Goal: Task Accomplishment & Management: Use online tool/utility

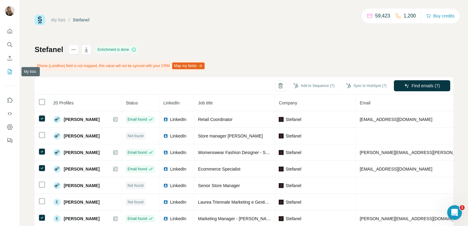
scroll to position [82, 0]
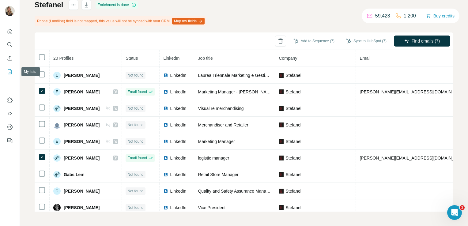
click at [7, 69] on icon "My lists" at bounding box center [10, 72] width 6 height 6
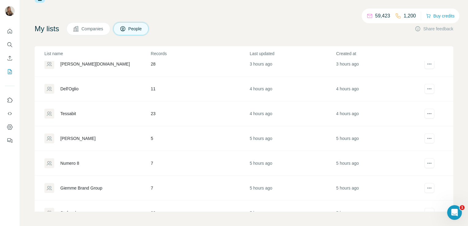
scroll to position [34, 0]
click at [86, 186] on div "Giemme Brand Group" at bounding box center [81, 188] width 42 height 6
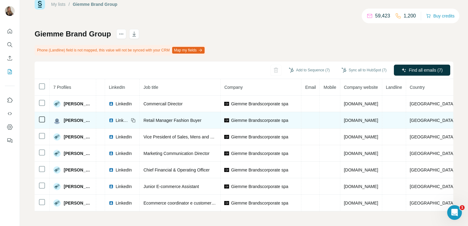
scroll to position [0, 62]
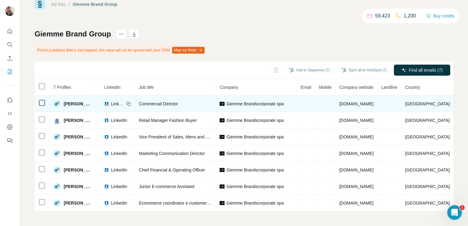
drag, startPoint x: 386, startPoint y: 101, endPoint x: 330, endPoint y: 103, distance: 56.0
click at [336, 103] on td "[DOMAIN_NAME]" at bounding box center [357, 104] width 42 height 17
copy span "[DOMAIN_NAME]"
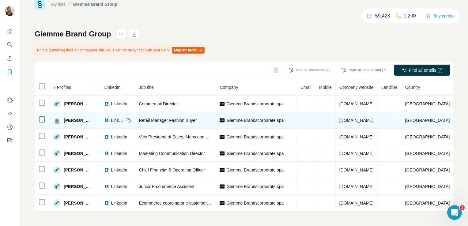
click at [205, 115] on td "Retail Manager Fashion Buyer" at bounding box center [175, 120] width 81 height 17
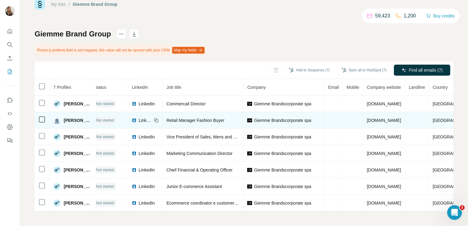
scroll to position [0, 0]
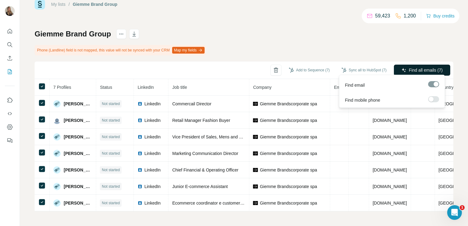
click at [401, 69] on icon "button" at bounding box center [403, 70] width 5 height 5
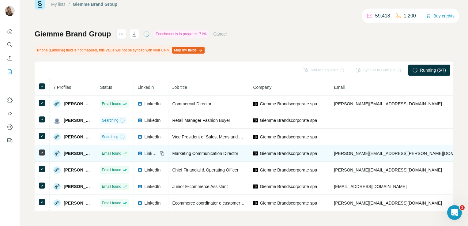
click at [158, 150] on span "LinkedIn" at bounding box center [150, 153] width 13 height 6
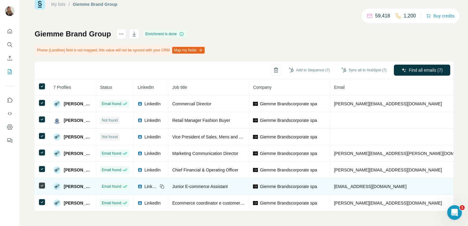
click at [158, 184] on span "LinkedIn" at bounding box center [150, 186] width 13 height 6
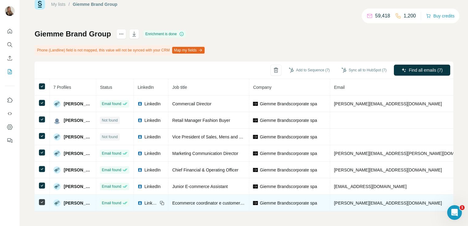
click at [166, 197] on td "LinkedIn" at bounding box center [151, 203] width 35 height 17
click at [158, 200] on span "LinkedIn" at bounding box center [150, 203] width 13 height 6
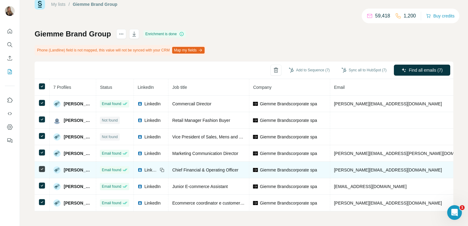
click at [158, 167] on span "LinkedIn" at bounding box center [150, 170] width 13 height 6
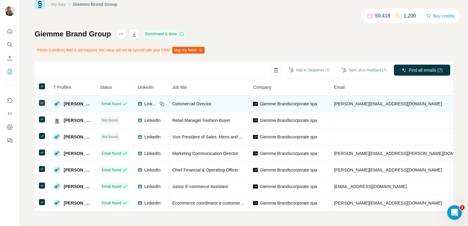
click at [158, 104] on span "LinkedIn" at bounding box center [150, 104] width 13 height 6
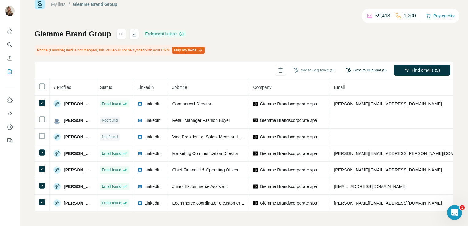
click at [349, 67] on button "Sync to HubSpot (5)" at bounding box center [366, 70] width 49 height 9
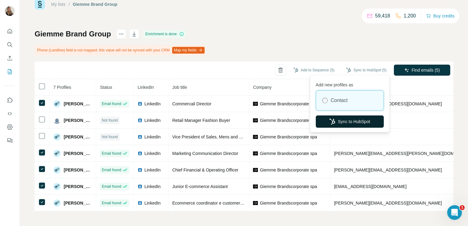
click at [343, 117] on button "Sync to HubSpot" at bounding box center [350, 121] width 68 height 12
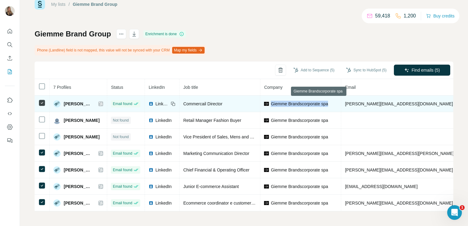
drag, startPoint x: 289, startPoint y: 102, endPoint x: 352, endPoint y: 103, distance: 63.1
click at [337, 103] on div "Giemme Brandscorporate spa" at bounding box center [300, 104] width 73 height 6
copy span "Giemme Brandscorporate spa"
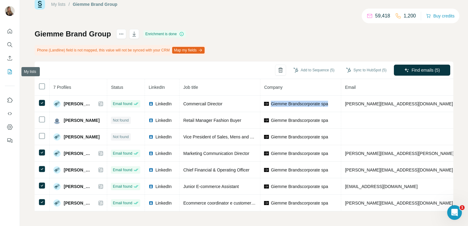
click at [11, 72] on icon "My lists" at bounding box center [10, 72] width 6 height 6
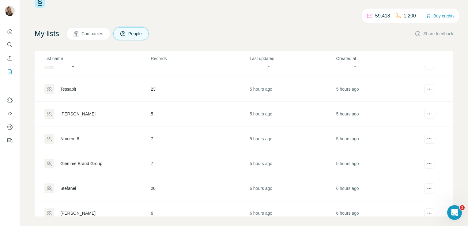
scroll to position [66, 0]
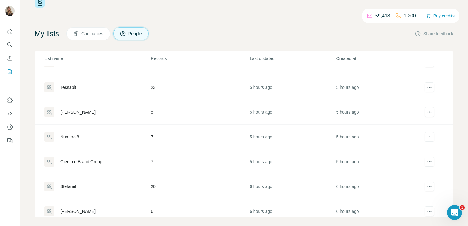
click at [75, 135] on div "Numero 8" at bounding box center [69, 137] width 19 height 6
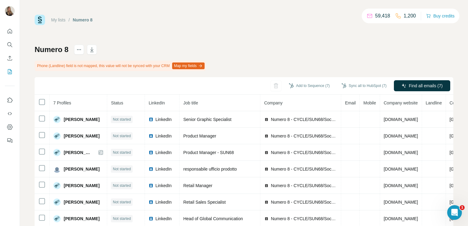
scroll to position [17, 0]
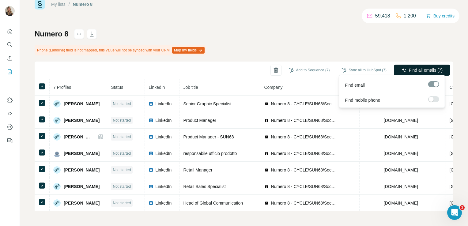
click at [409, 67] on span "Find all emails (7)" at bounding box center [426, 70] width 34 height 6
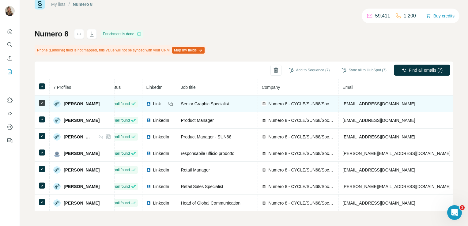
scroll to position [0, 0]
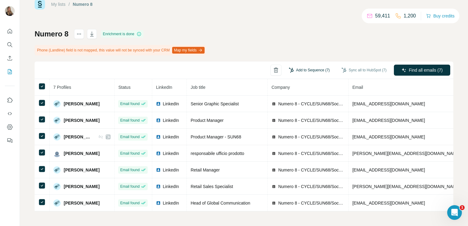
click at [311, 68] on button "Add to Sequence (7)" at bounding box center [309, 70] width 50 height 9
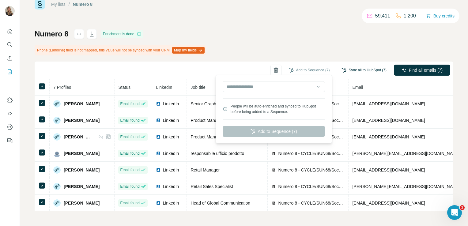
click at [355, 67] on button "Sync all to HubSpot (7)" at bounding box center [364, 70] width 54 height 9
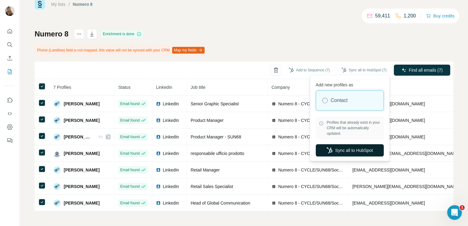
click at [329, 148] on icon "button" at bounding box center [329, 150] width 6 height 6
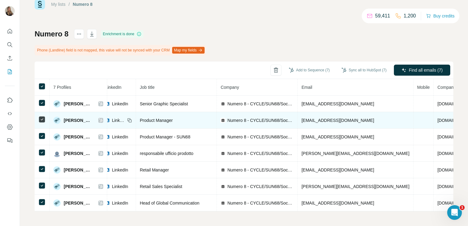
scroll to position [0, 63]
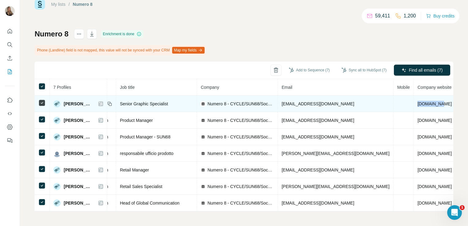
drag, startPoint x: 385, startPoint y: 101, endPoint x: 356, endPoint y: 103, distance: 28.9
click at [414, 103] on td "[DOMAIN_NAME]" at bounding box center [435, 104] width 42 height 17
copy span "[DOMAIN_NAME]"
click at [414, 108] on td "[DOMAIN_NAME]" at bounding box center [435, 104] width 42 height 17
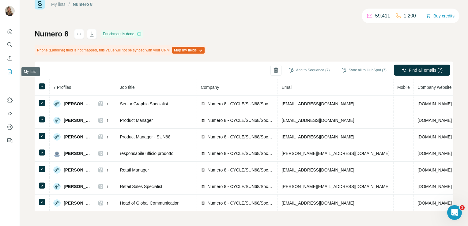
click at [9, 73] on icon "My lists" at bounding box center [10, 71] width 3 height 4
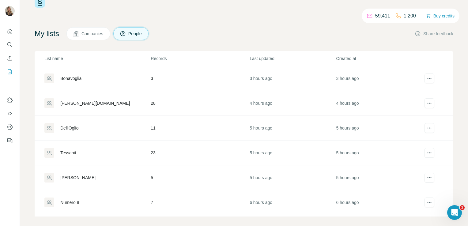
click at [90, 175] on div "[PERSON_NAME]" at bounding box center [77, 178] width 35 height 6
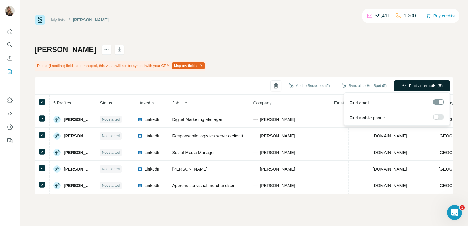
click at [409, 85] on span "Find all emails (5)" at bounding box center [426, 86] width 34 height 6
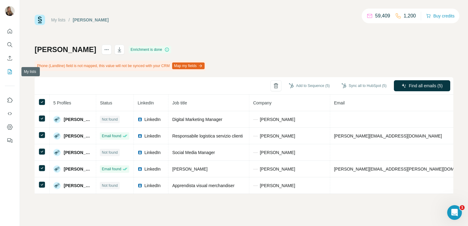
click at [9, 74] on icon "My lists" at bounding box center [10, 71] width 4 height 5
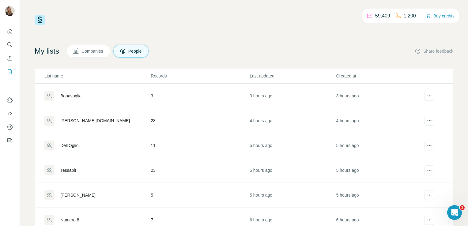
click at [74, 168] on div "Tessabit" at bounding box center [68, 170] width 16 height 6
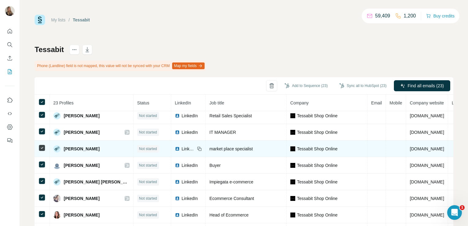
scroll to position [45, 0]
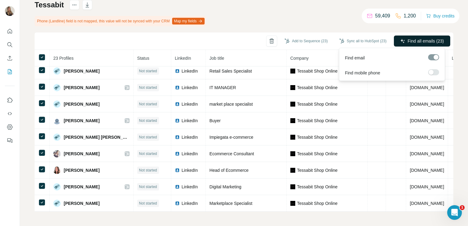
click at [425, 39] on span "Find all emails (23)" at bounding box center [426, 41] width 36 height 6
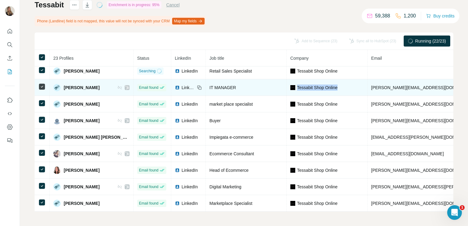
drag, startPoint x: 338, startPoint y: 84, endPoint x: 288, endPoint y: 86, distance: 50.3
click at [290, 86] on div "Tessabit Shop Online" at bounding box center [326, 88] width 73 height 6
copy span "Tessabit Shop Online"
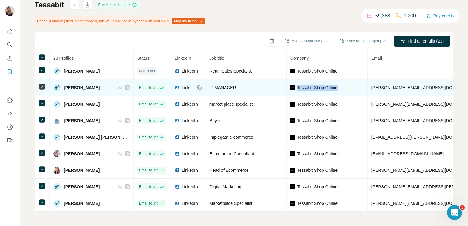
click at [302, 81] on td "Tessabit Shop Online" at bounding box center [327, 87] width 81 height 17
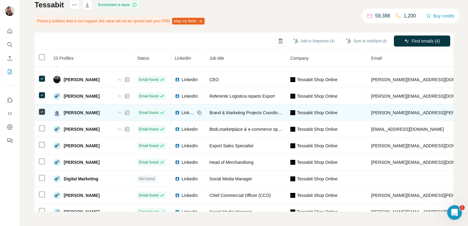
scroll to position [35, 0]
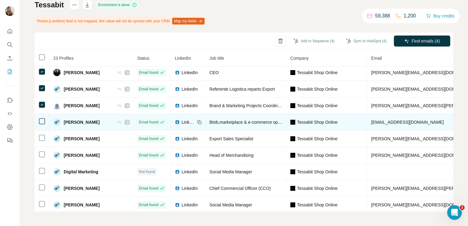
click at [40, 127] on td at bounding box center [42, 122] width 15 height 17
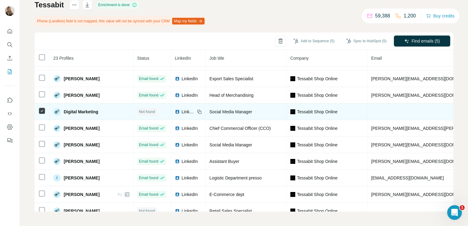
scroll to position [96, 0]
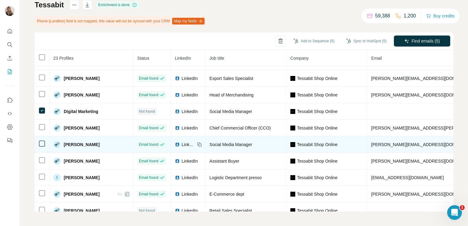
click at [41, 145] on icon at bounding box center [41, 143] width 7 height 7
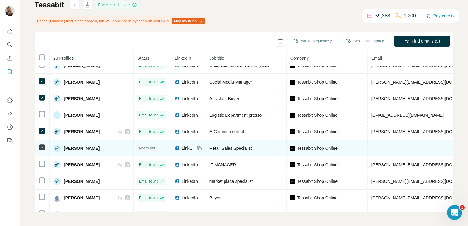
scroll to position [209, 0]
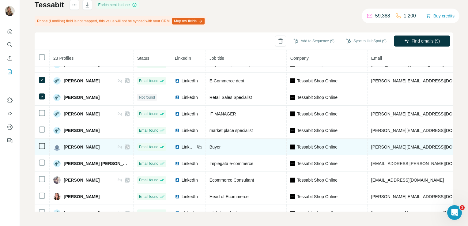
click at [43, 147] on icon at bounding box center [41, 145] width 7 height 7
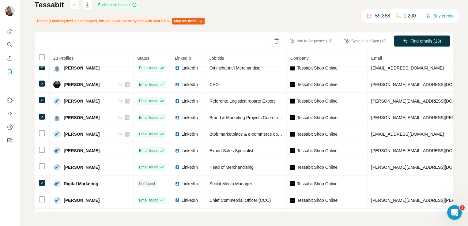
scroll to position [23, 0]
click at [358, 41] on button "Sync to HubSpot (14)" at bounding box center [365, 40] width 51 height 9
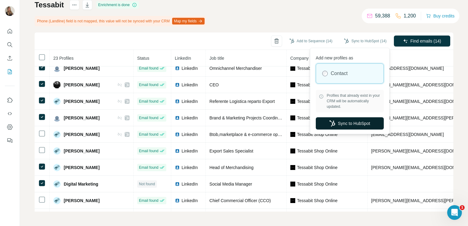
click at [340, 122] on button "Sync to HubSpot" at bounding box center [350, 123] width 68 height 12
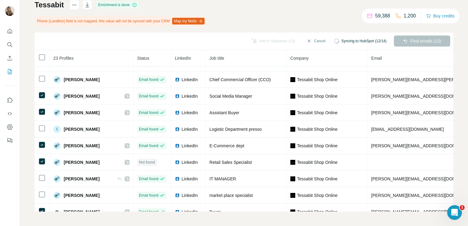
scroll to position [235, 0]
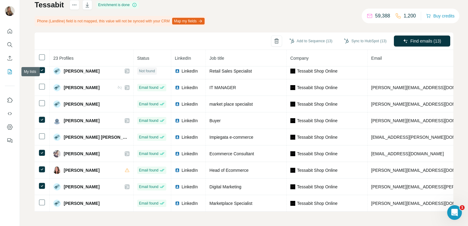
click at [7, 70] on icon "My lists" at bounding box center [10, 72] width 6 height 6
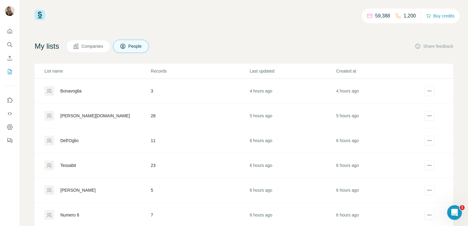
scroll to position [4, 0]
click at [76, 140] on div "Dell'Oglio" at bounding box center [69, 141] width 18 height 6
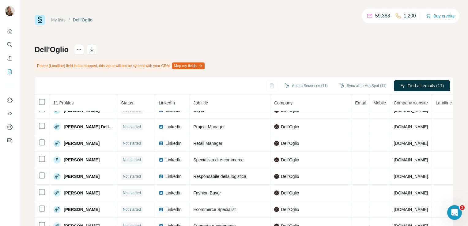
scroll to position [26, 0]
click at [9, 72] on icon "My lists" at bounding box center [10, 72] width 6 height 6
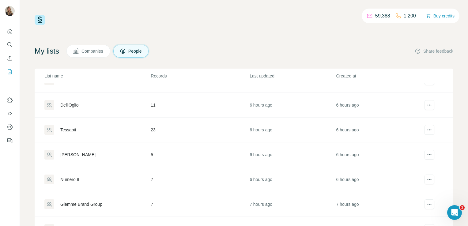
scroll to position [40, 0]
click at [76, 105] on div "Dell'Oglio" at bounding box center [69, 105] width 18 height 6
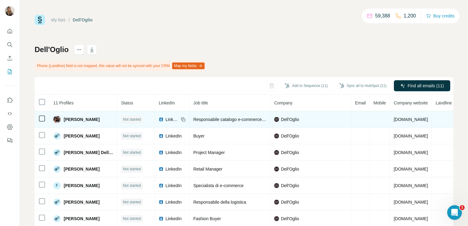
drag, startPoint x: 428, startPoint y: 118, endPoint x: 390, endPoint y: 121, distance: 38.0
click at [390, 121] on td "[DOMAIN_NAME]" at bounding box center [411, 119] width 42 height 17
copy span "[DOMAIN_NAME]"
click at [303, 122] on td "Dell'Oglio" at bounding box center [310, 119] width 81 height 17
drag, startPoint x: 298, startPoint y: 118, endPoint x: 275, endPoint y: 118, distance: 23.3
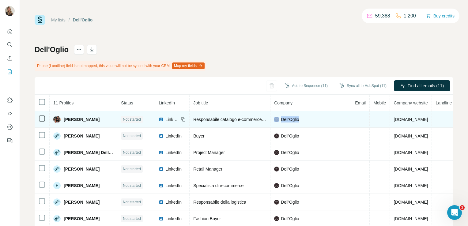
click at [275, 118] on div "Dell'Oglio" at bounding box center [310, 119] width 73 height 6
copy div "Dell'Oglio"
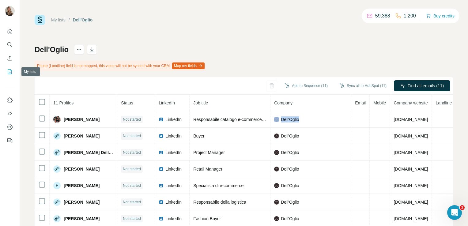
click at [9, 69] on icon "My lists" at bounding box center [10, 71] width 4 height 5
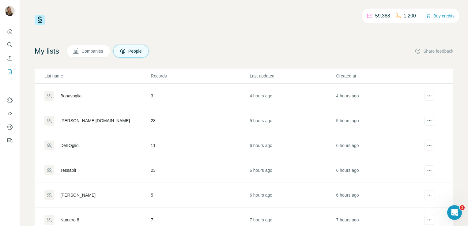
click at [74, 93] on div "Bonavoglia" at bounding box center [70, 96] width 21 height 6
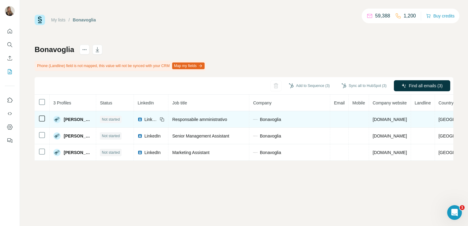
drag, startPoint x: 421, startPoint y: 119, endPoint x: 388, endPoint y: 124, distance: 33.8
click at [388, 124] on td "[DOMAIN_NAME]" at bounding box center [390, 119] width 42 height 17
copy span "[DOMAIN_NAME]"
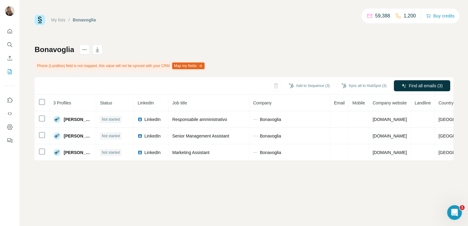
click at [347, 55] on div "Bonavoglia Phone (Landline) field is not mapped, this value will not be synced …" at bounding box center [244, 103] width 419 height 116
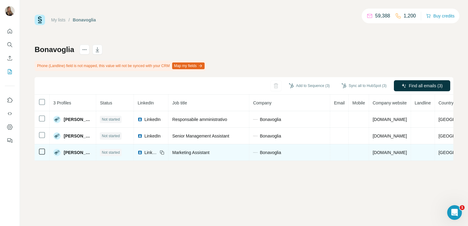
click at [158, 152] on span "LinkedIn" at bounding box center [150, 152] width 13 height 6
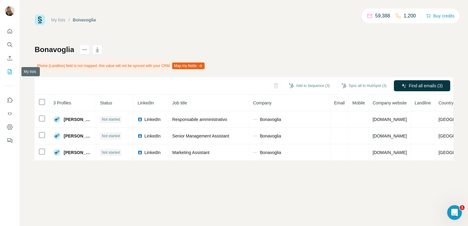
click at [11, 73] on icon "My lists" at bounding box center [10, 72] width 6 height 6
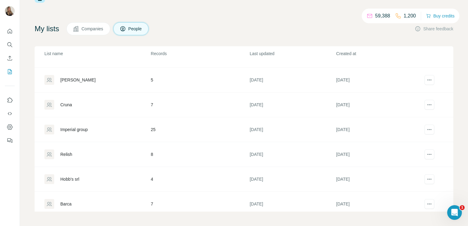
scroll to position [2077, 0]
click at [66, 201] on div "Barca" at bounding box center [65, 204] width 11 height 6
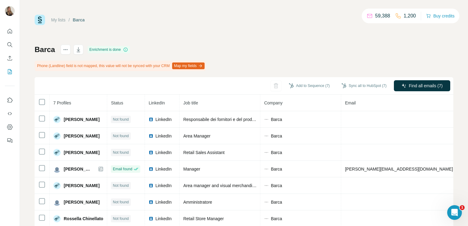
scroll to position [17, 0]
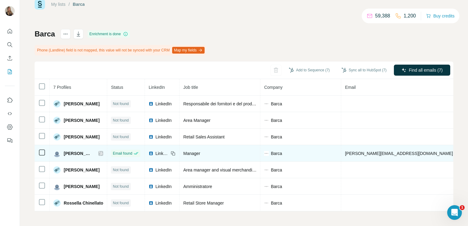
click at [160, 151] on div "LinkedIn" at bounding box center [158, 153] width 20 height 6
click at [103, 151] on icon at bounding box center [101, 153] width 4 height 5
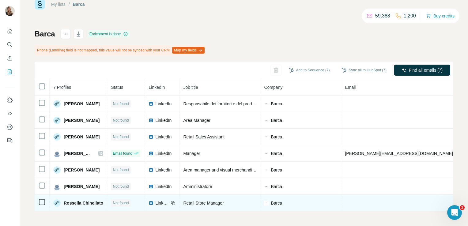
click at [161, 200] on span "LinkedIn" at bounding box center [161, 203] width 13 height 6
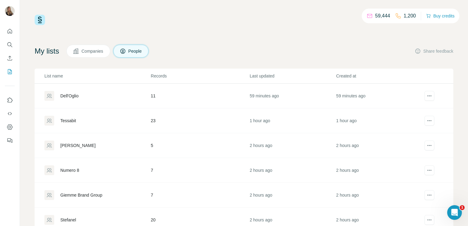
scroll to position [2902, 0]
